Goal: Check status: Check status

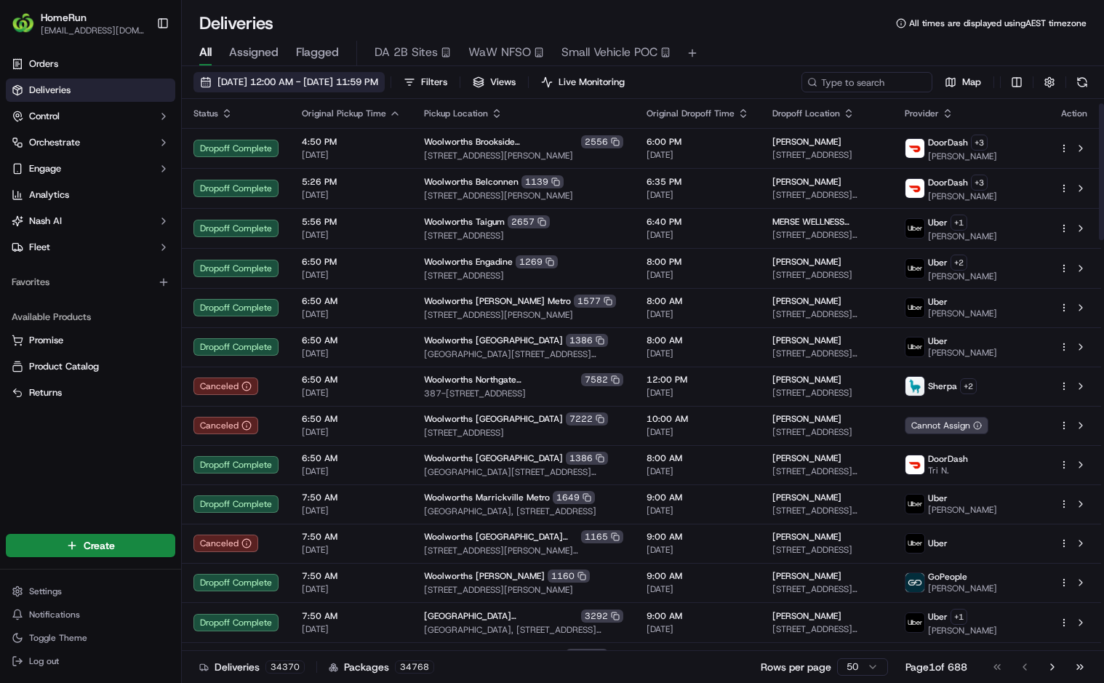
scroll to position [73, 0]
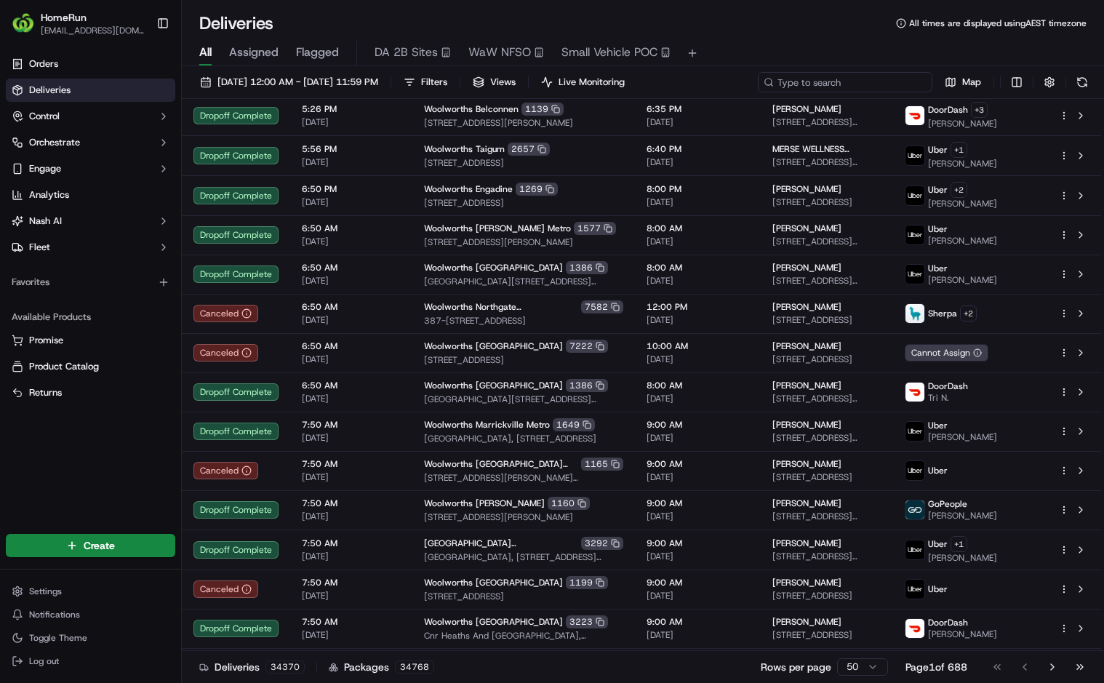
click at [830, 92] on div "[DATE] 12:00 AM - [DATE] 11:59 PM Filters Views Live Monitoring Map" at bounding box center [643, 85] width 923 height 27
drag, startPoint x: 830, startPoint y: 92, endPoint x: 808, endPoint y: 93, distance: 21.9
click at [812, 93] on div "[DATE] 12:00 AM - [DATE] 11:59 PM Filters Views Live Monitoring Map" at bounding box center [643, 85] width 923 height 27
paste input "270328706"
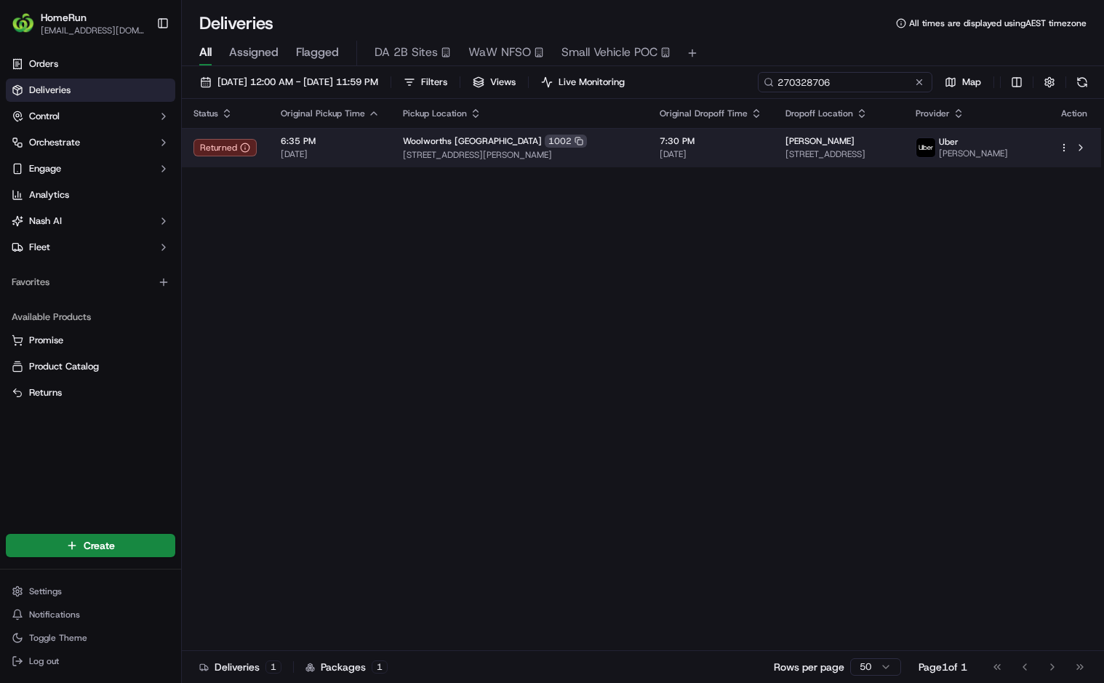
type input "270328706"
click at [298, 206] on div "Status Original Pickup Time Pickup Location Original Dropoff Time Dropoff Locat…" at bounding box center [642, 375] width 920 height 552
